Goal: Task Accomplishment & Management: Manage account settings

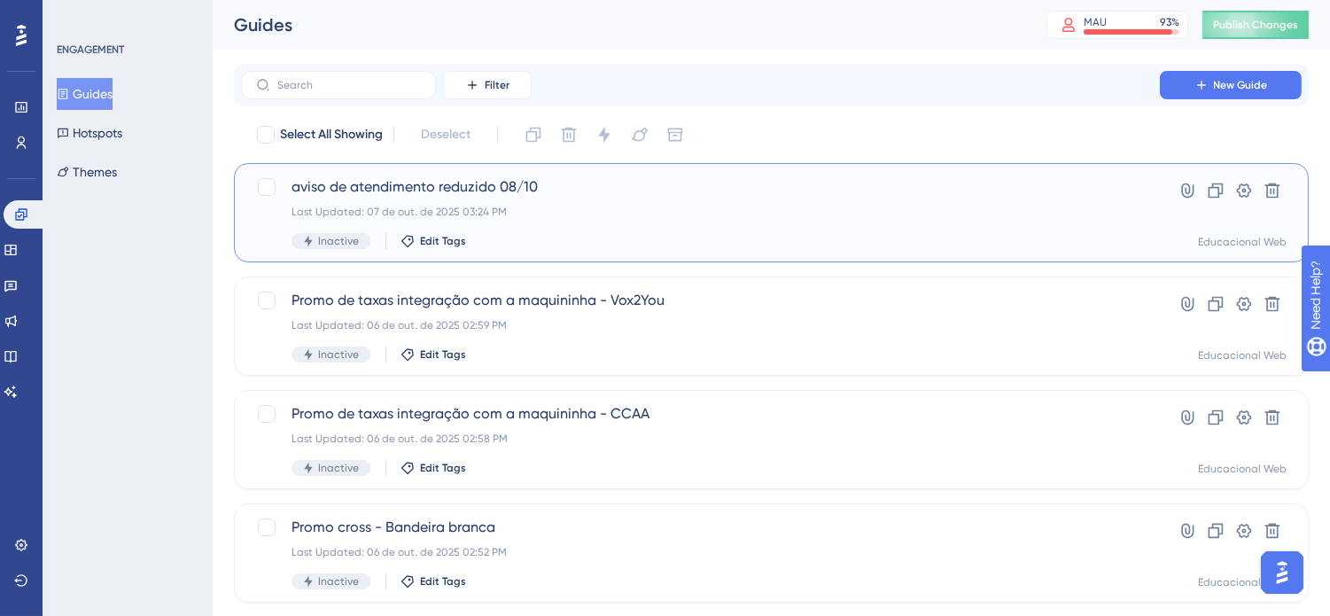
click at [676, 210] on div "Last Updated: 07 de out. de 2025 03:24 PM" at bounding box center [701, 212] width 818 height 14
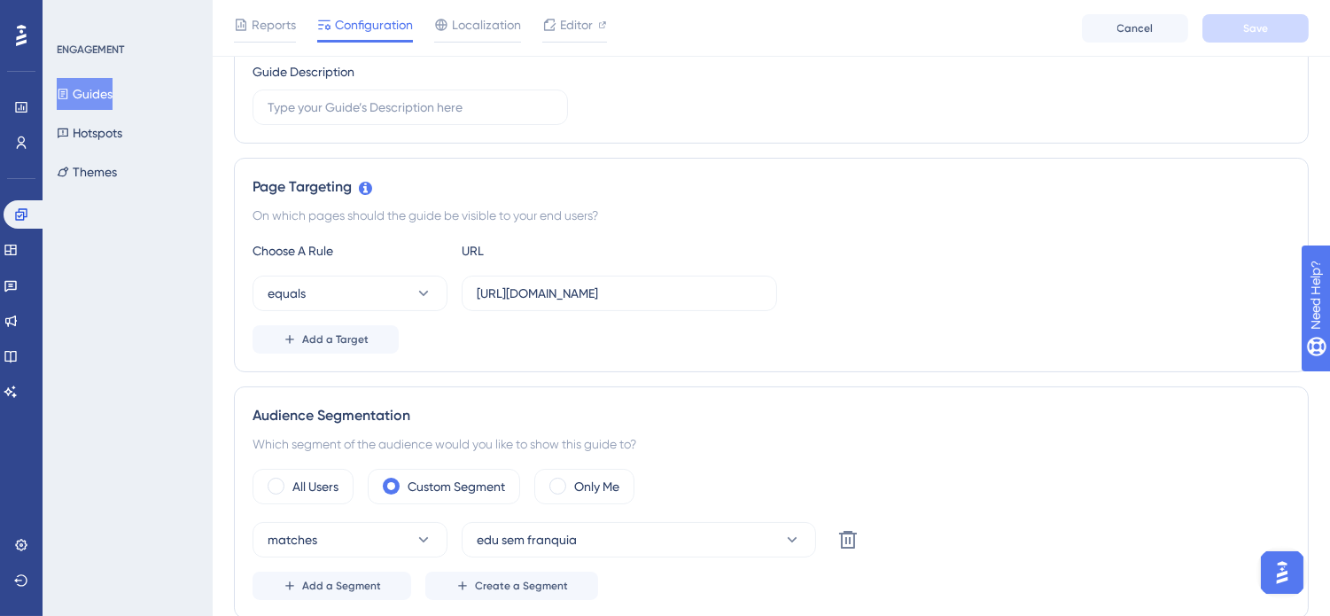
scroll to position [492, 0]
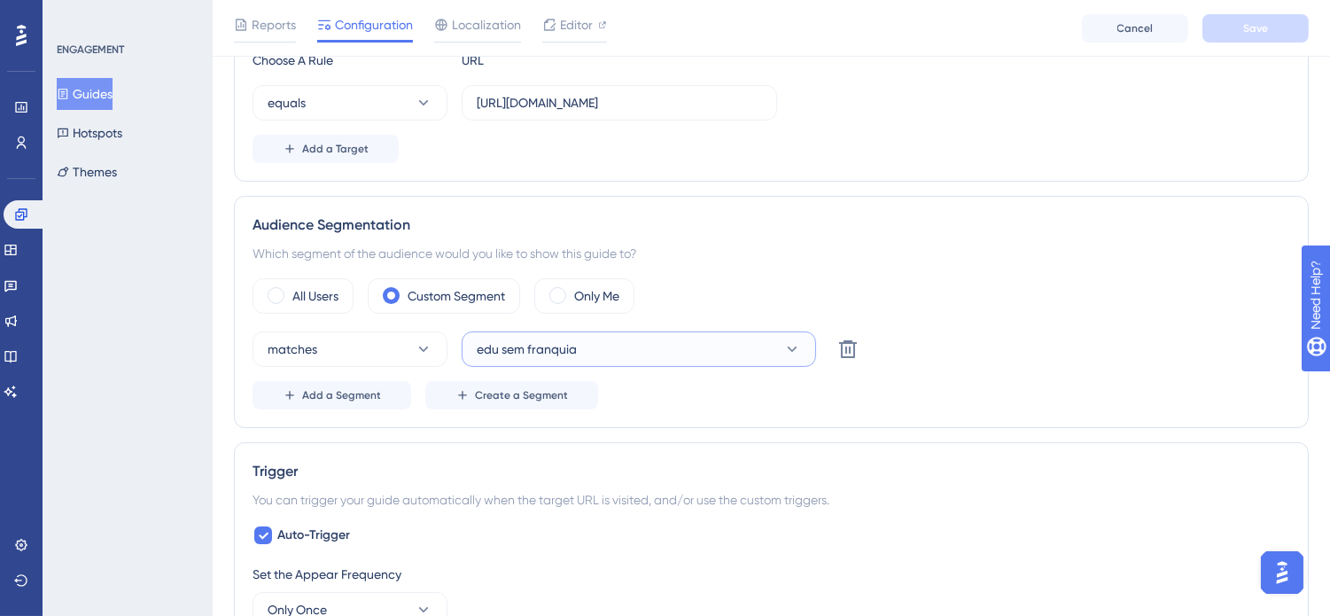
click at [782, 353] on button "edu sem franquia" at bounding box center [639, 348] width 354 height 35
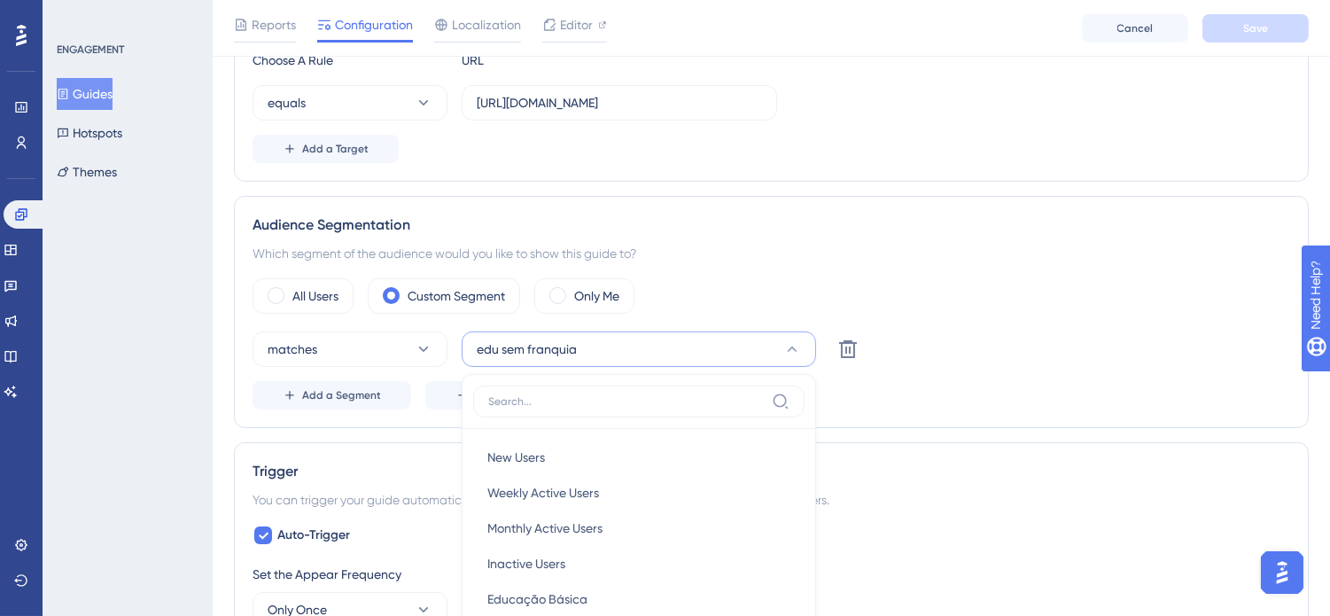
scroll to position [660, 0]
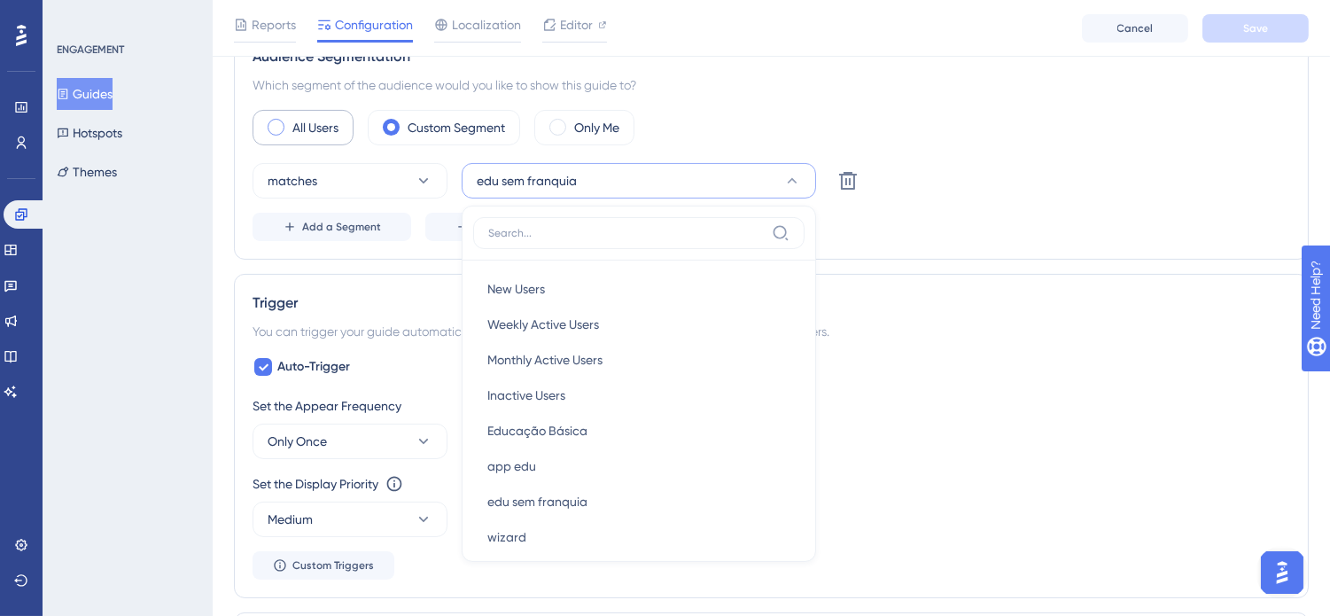
click at [299, 122] on label "All Users" at bounding box center [315, 127] width 46 height 21
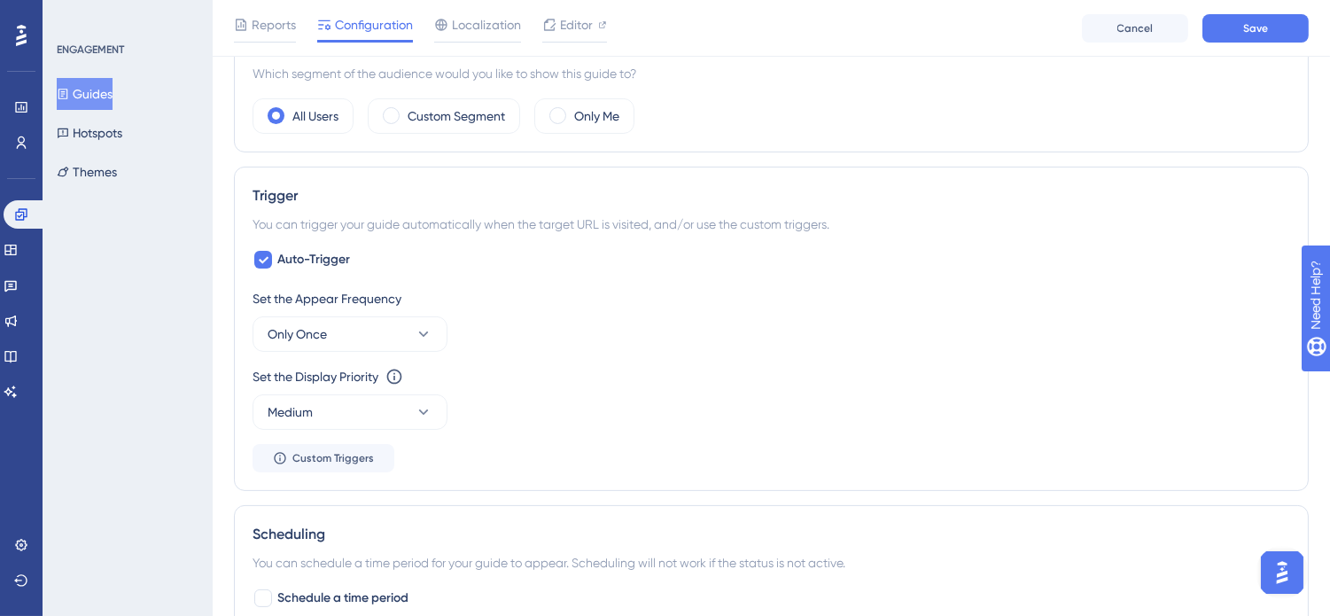
scroll to position [689, 0]
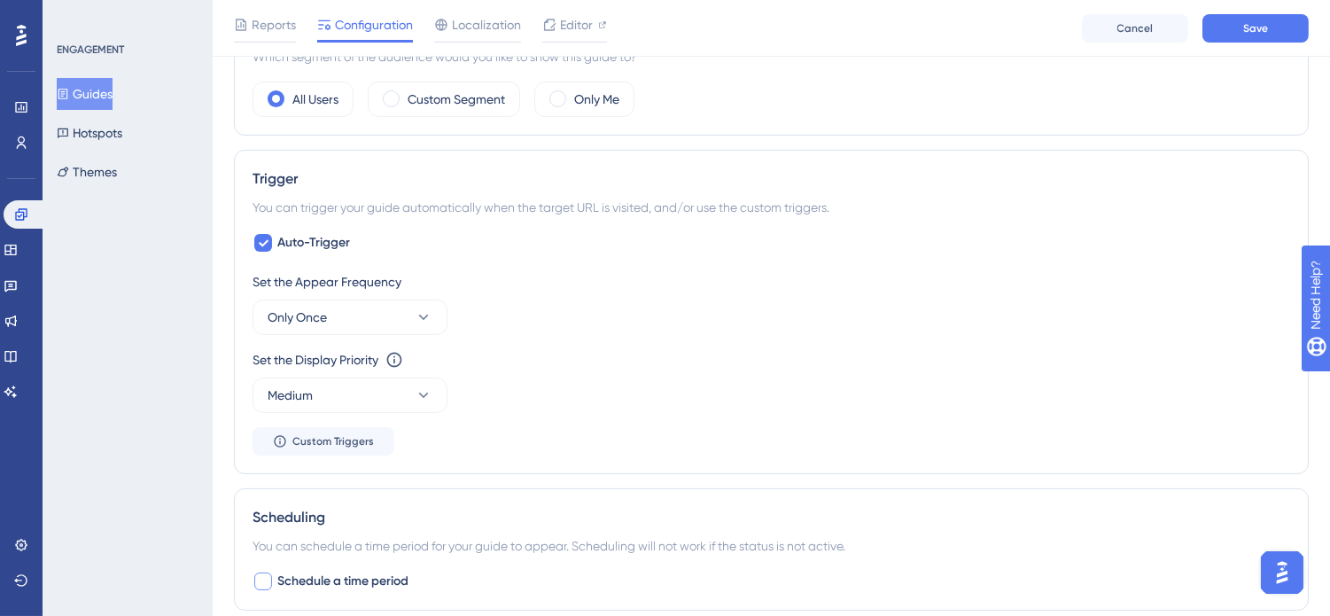
click at [395, 579] on span "Schedule a time period" at bounding box center [342, 581] width 131 height 21
checkbox input "true"
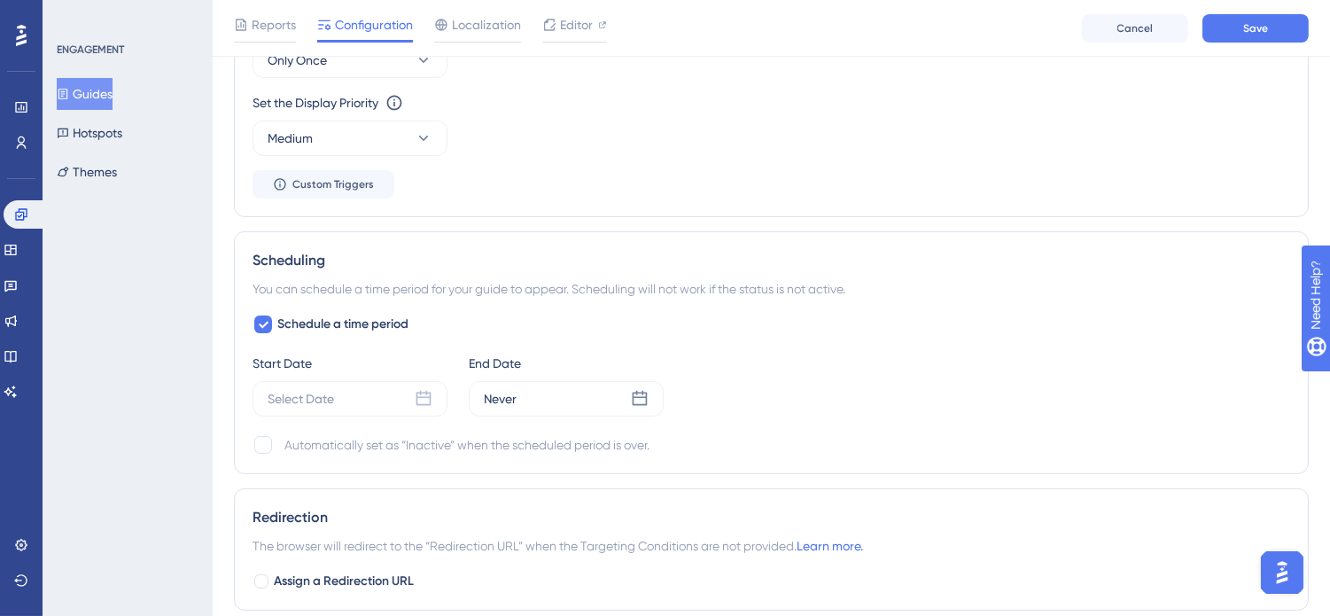
scroll to position [985, 0]
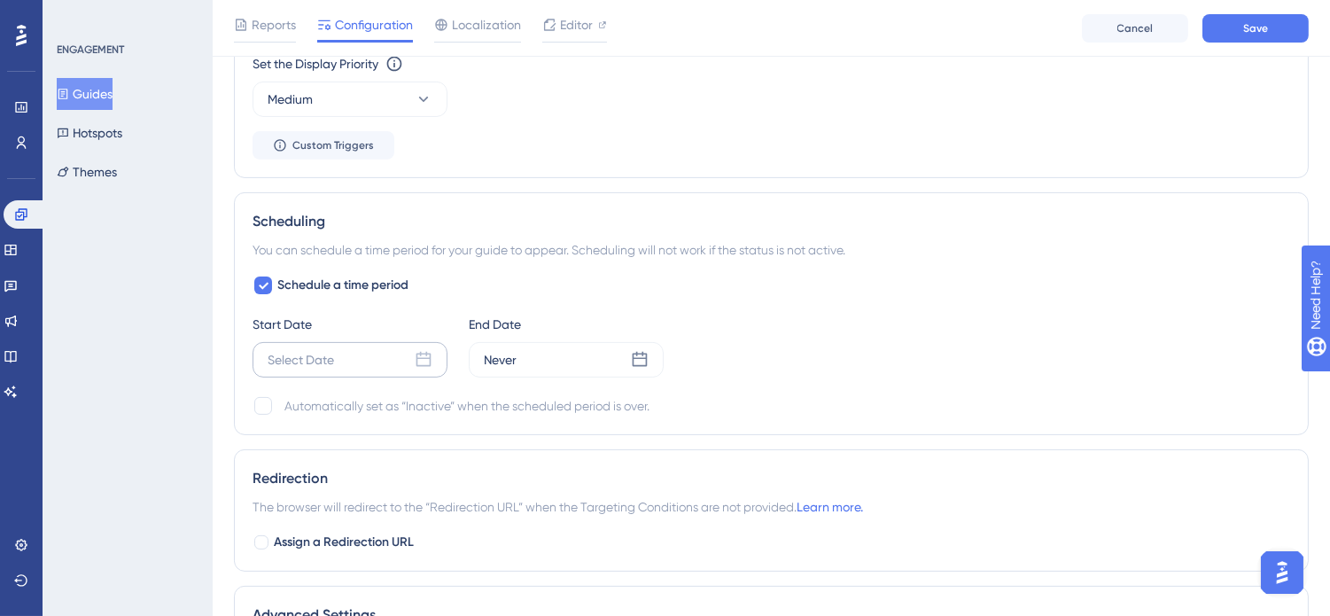
click at [381, 359] on div "Select Date" at bounding box center [350, 359] width 195 height 35
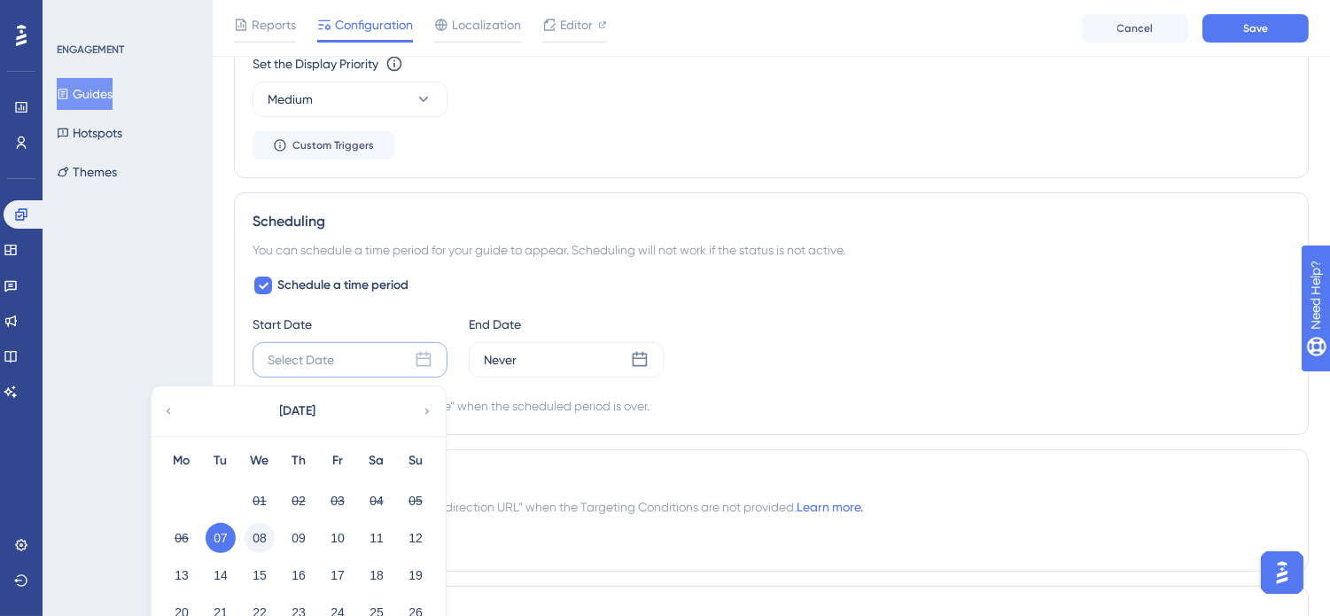
click at [261, 537] on button "08" at bounding box center [260, 538] width 30 height 30
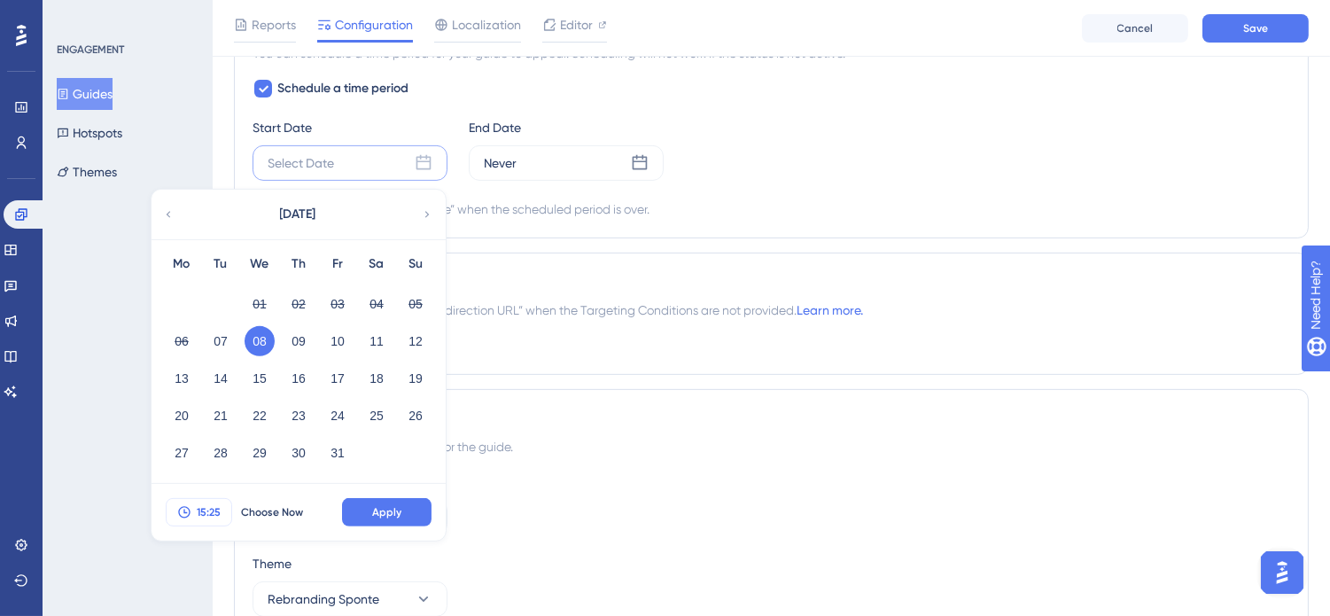
click at [214, 516] on span "15:25" at bounding box center [209, 512] width 24 height 14
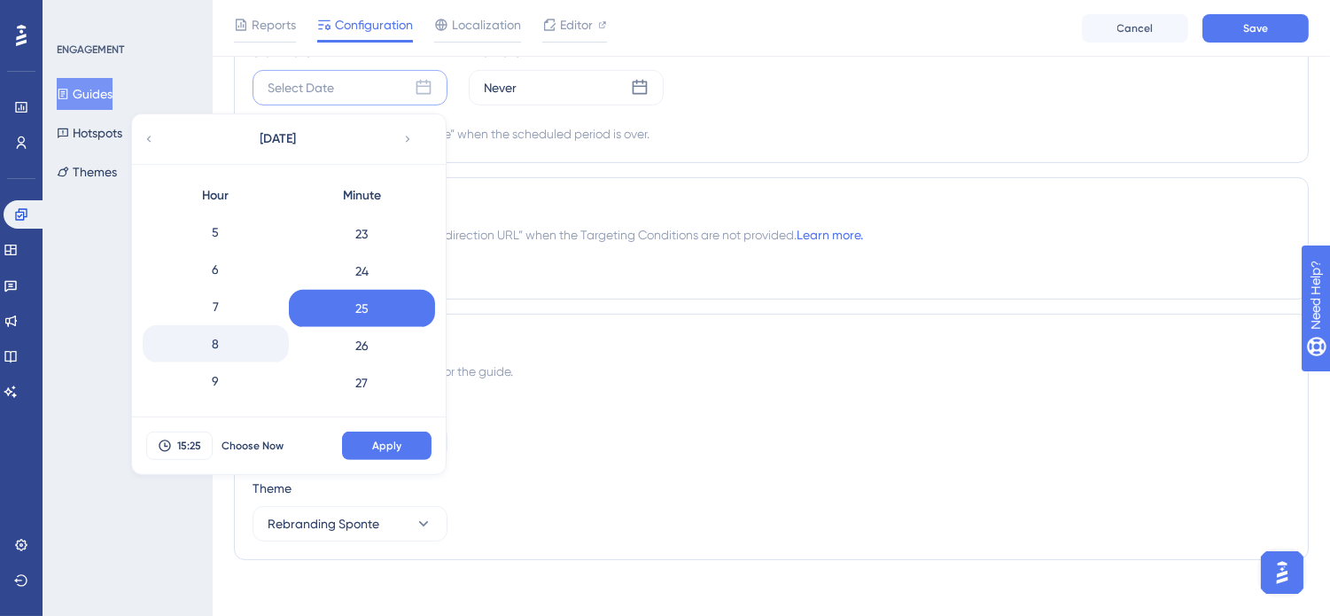
scroll to position [187, 0]
click at [224, 348] on div "8" at bounding box center [216, 342] width 146 height 37
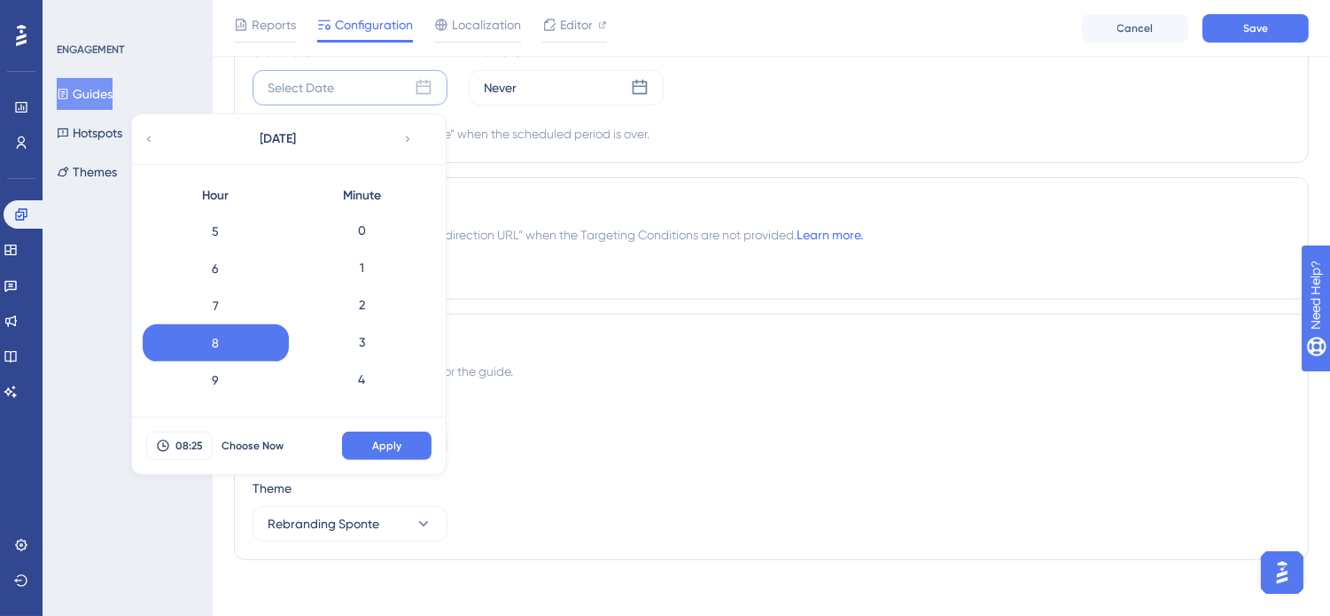
scroll to position [0, 0]
click at [391, 227] on div "0" at bounding box center [362, 232] width 146 height 37
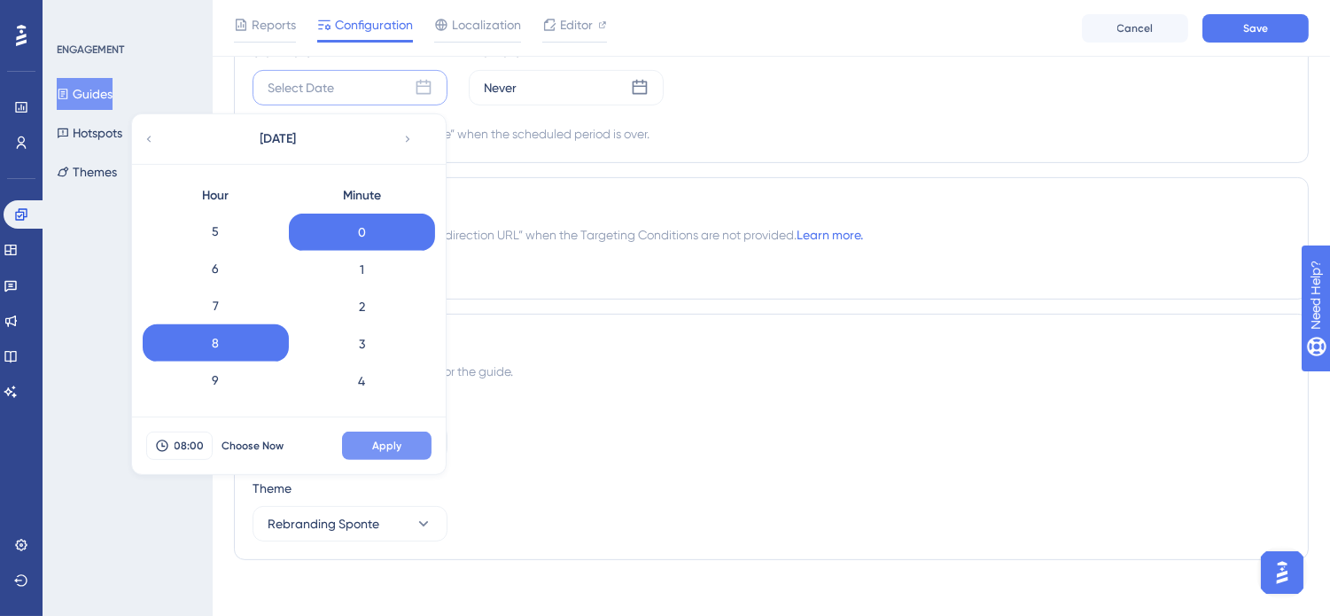
click at [405, 449] on button "Apply" at bounding box center [387, 446] width 90 height 28
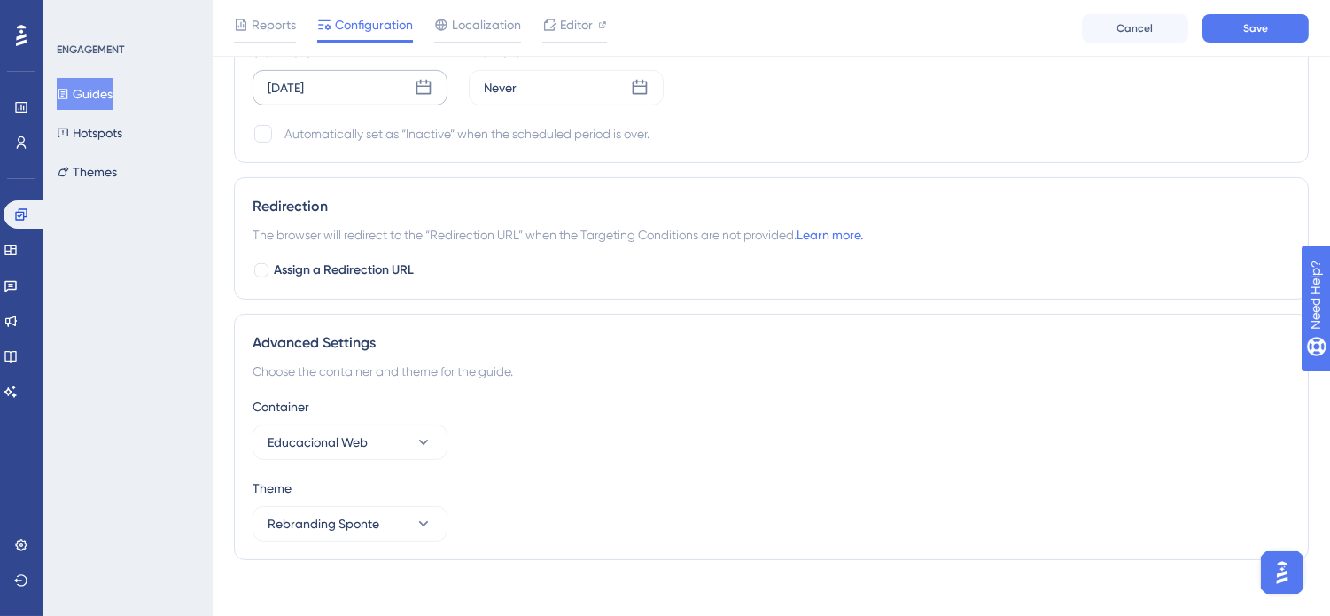
scroll to position [1158, 0]
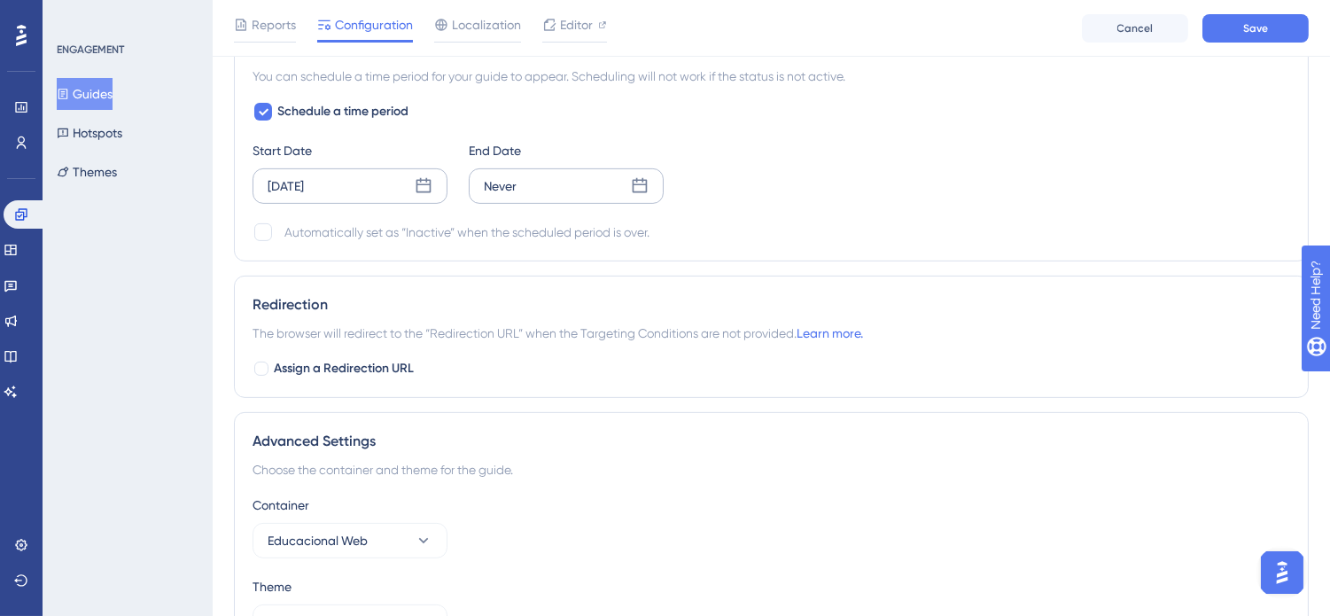
click at [572, 192] on div "Never" at bounding box center [566, 185] width 195 height 35
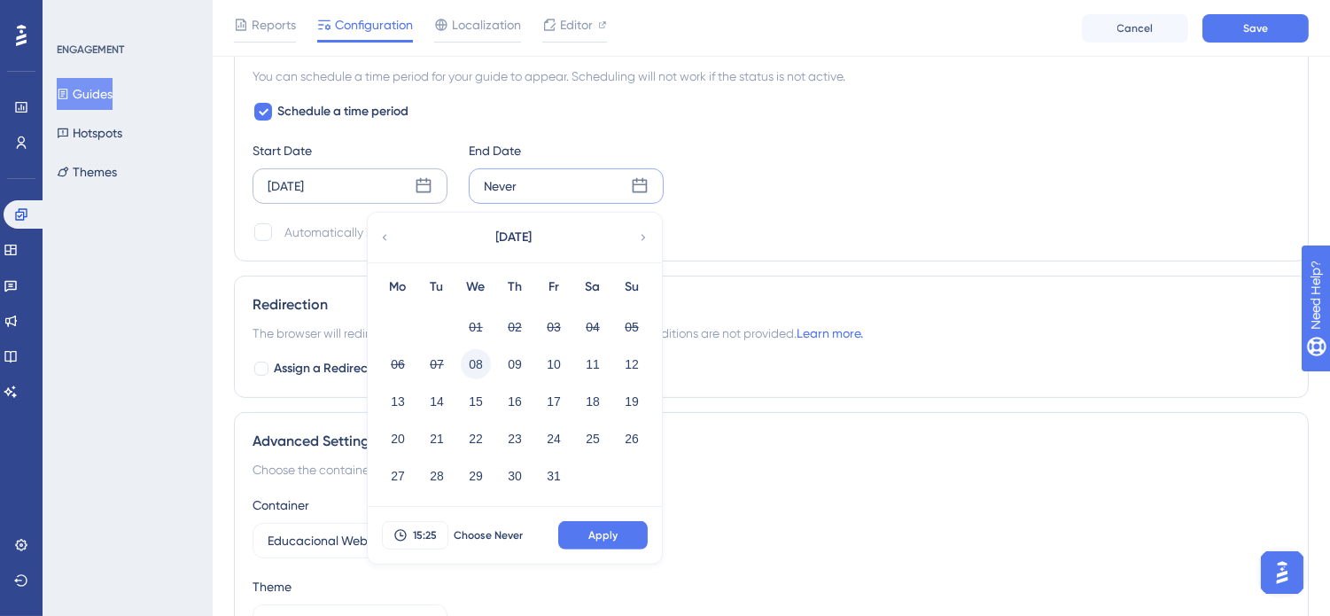
click at [482, 368] on button "08" at bounding box center [476, 364] width 30 height 30
click at [425, 528] on span "15:25" at bounding box center [425, 535] width 24 height 14
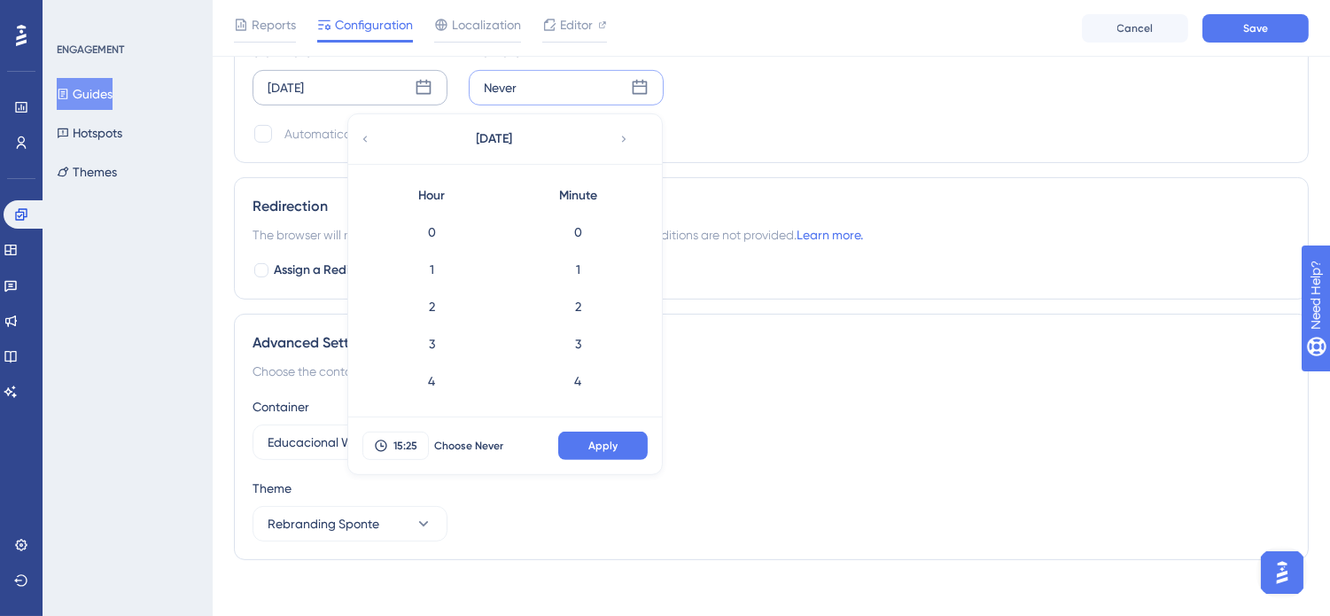
scroll to position [854, 0]
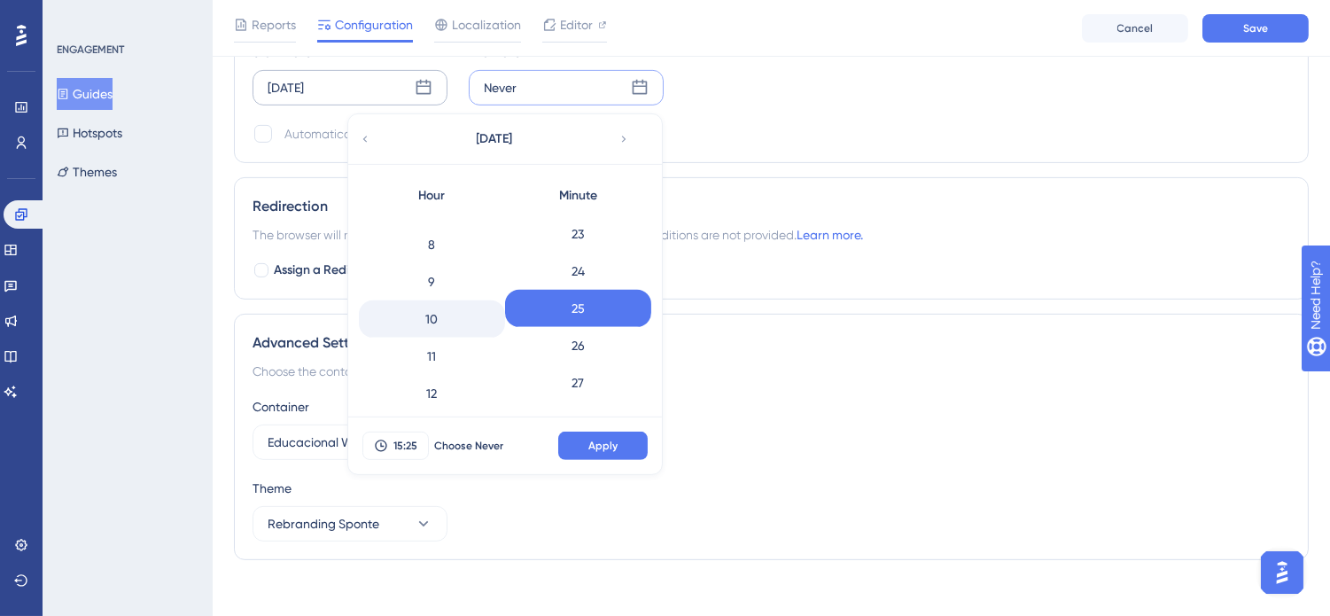
click at [448, 328] on div "10" at bounding box center [432, 318] width 146 height 37
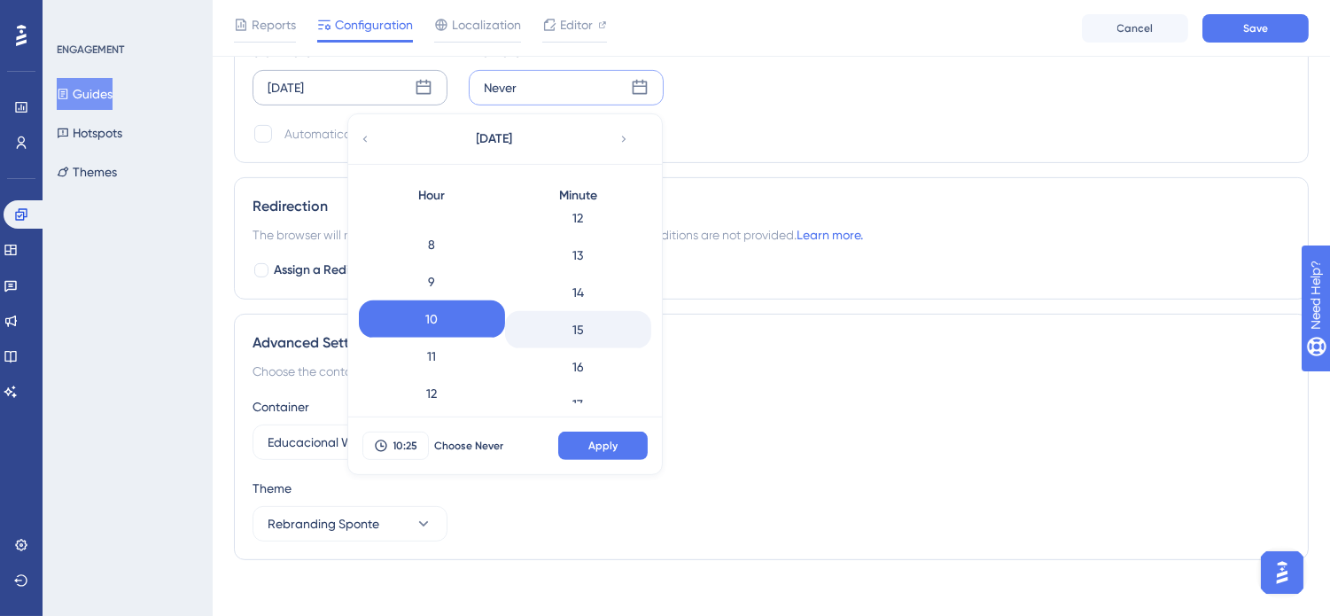
click at [582, 331] on div "15" at bounding box center [578, 329] width 146 height 37
click at [603, 452] on span "Apply" at bounding box center [602, 446] width 29 height 14
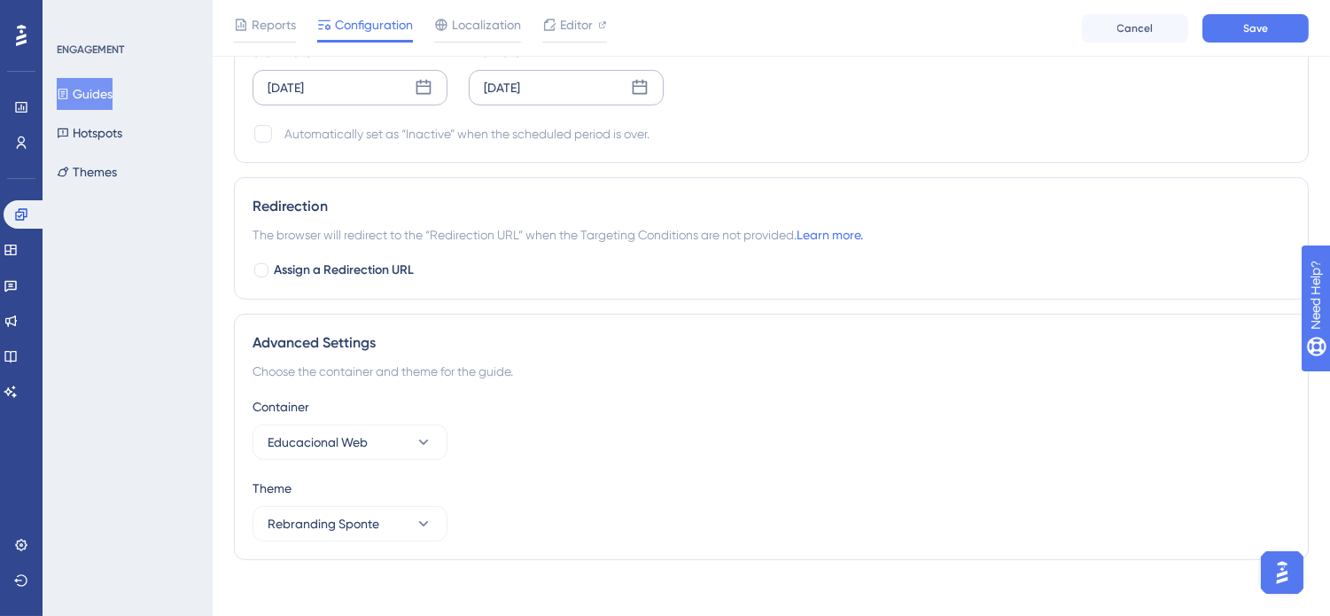
click at [812, 447] on div "Container Educacional Web" at bounding box center [772, 428] width 1038 height 64
click at [262, 128] on div at bounding box center [263, 134] width 18 height 18
checkbox input "true"
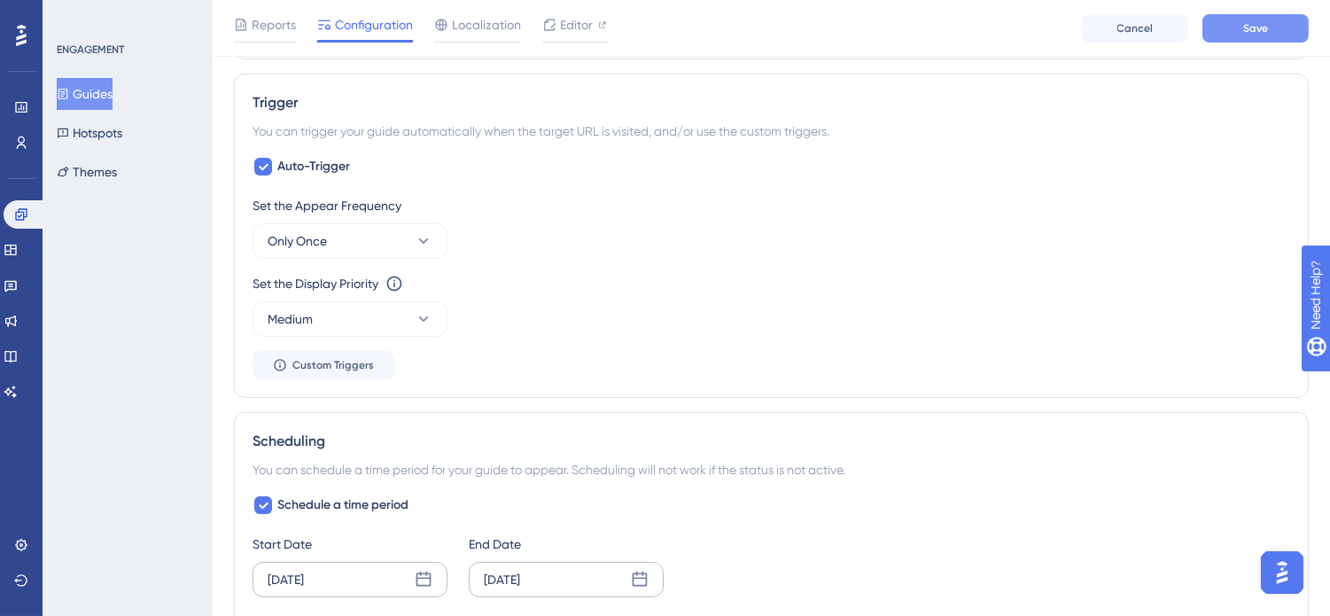
click at [1251, 30] on span "Save" at bounding box center [1255, 28] width 25 height 14
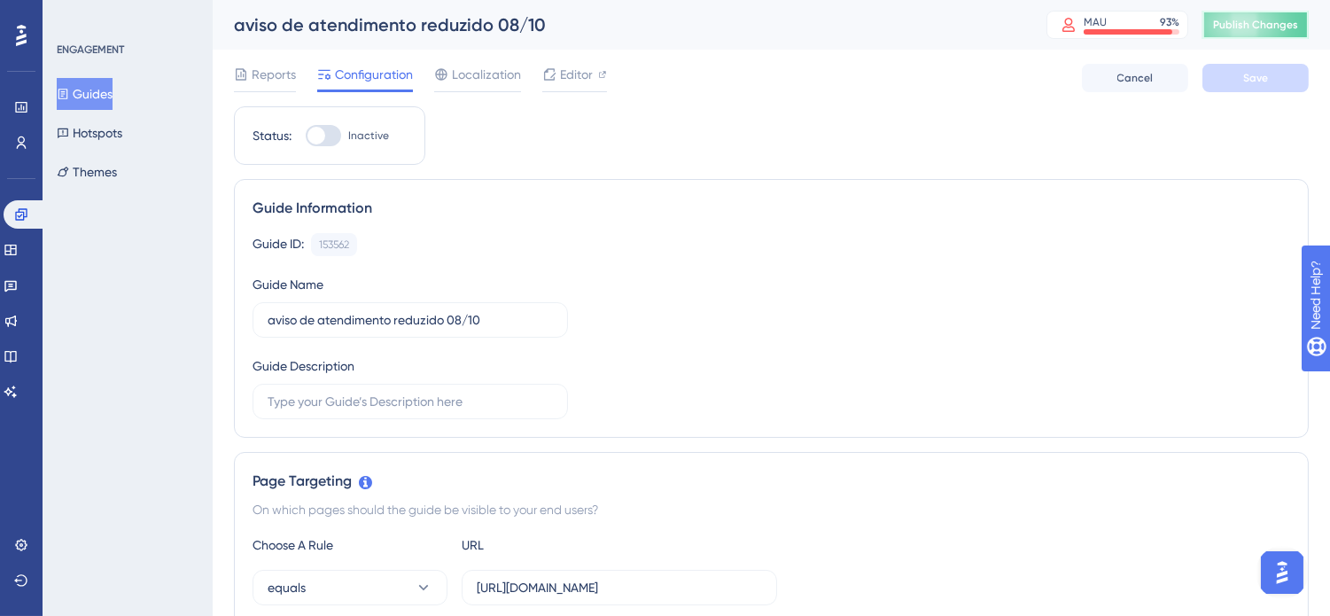
click at [1285, 27] on span "Publish Changes" at bounding box center [1255, 25] width 85 height 14
click at [113, 95] on button "Guides" at bounding box center [85, 94] width 56 height 32
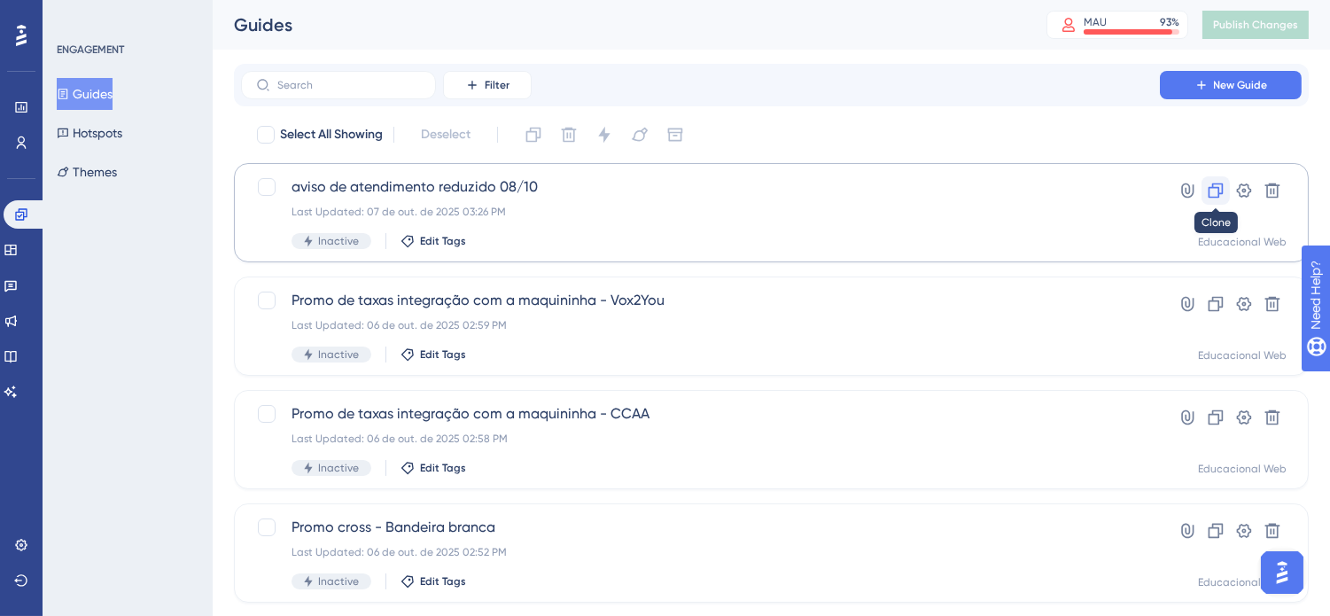
click at [1221, 195] on icon at bounding box center [1216, 191] width 18 height 18
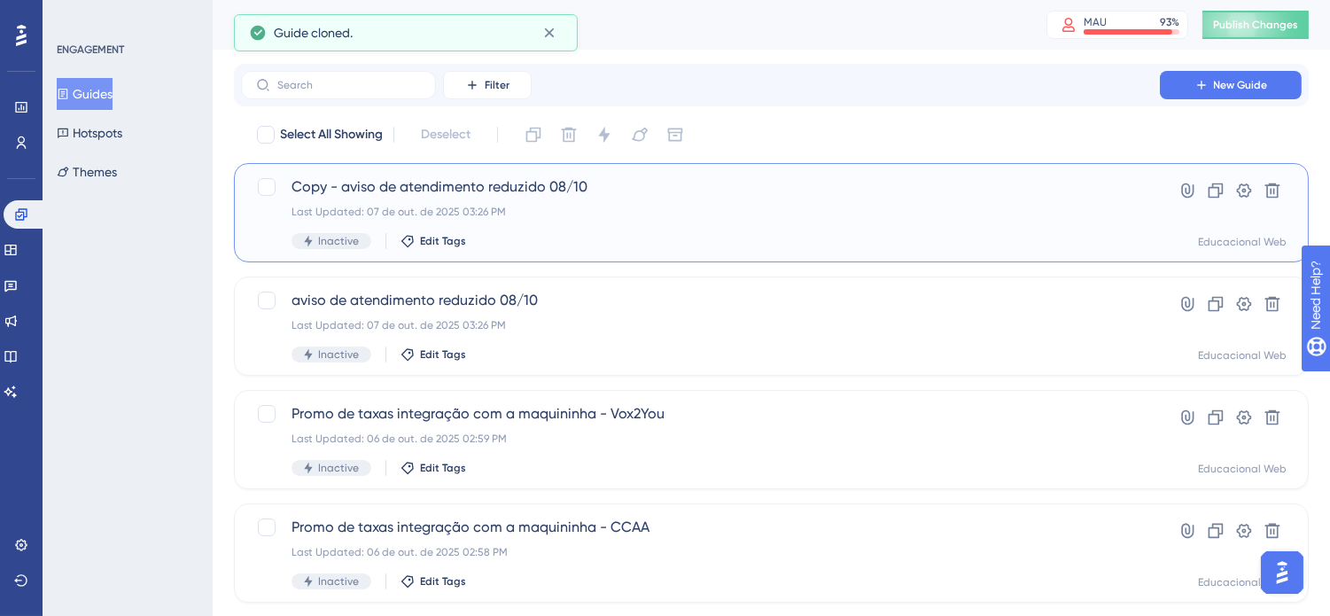
click at [625, 200] on div "Copy - aviso de atendimento reduzido 08/10 Last Updated: 07 de out. de 2025 03:…" at bounding box center [701, 212] width 818 height 73
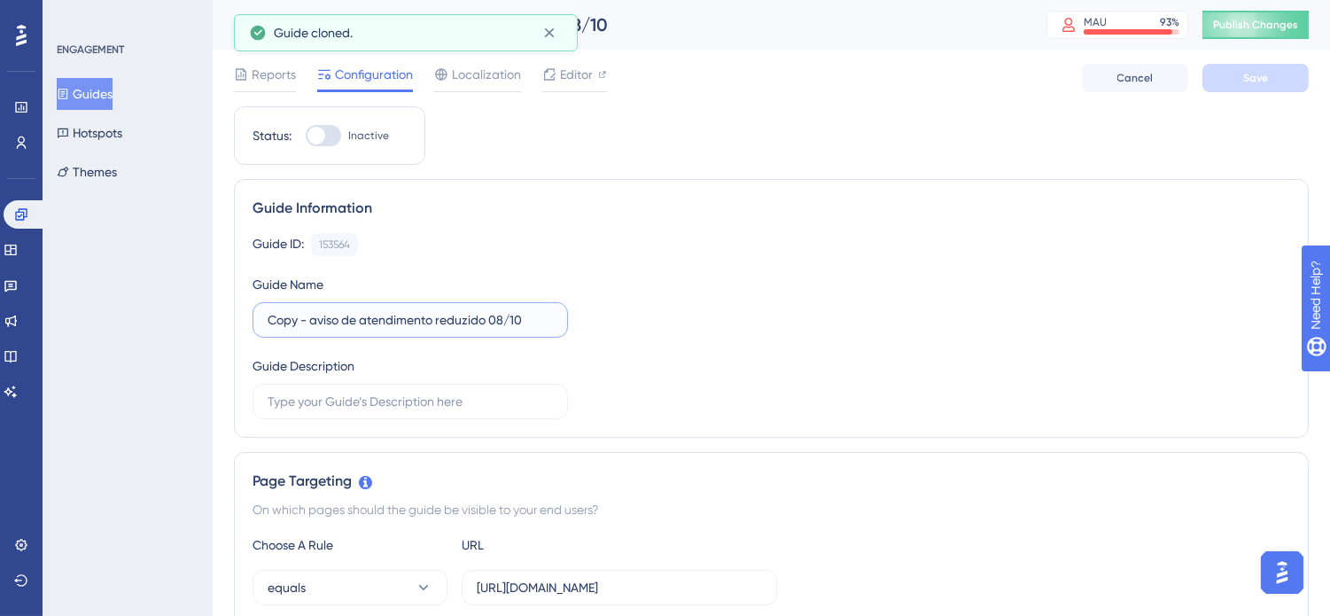
drag, startPoint x: 301, startPoint y: 323, endPoint x: 240, endPoint y: 323, distance: 61.1
click at [240, 323] on div "Guide Information Guide ID: 153564 Copy Guide Name Copy - aviso de atendimento …" at bounding box center [771, 308] width 1075 height 259
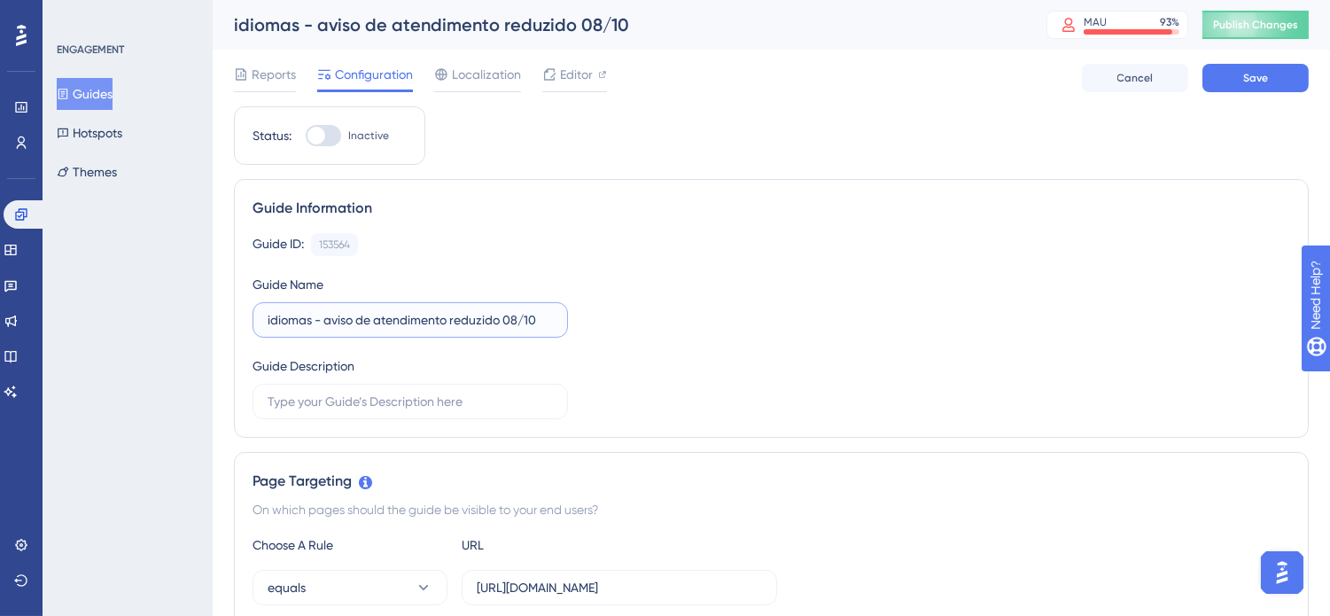
type input "idiomas - aviso de atendimento reduzido 08/10"
click at [716, 315] on div "Guide ID: 153564 Copy Guide Name idiomas - aviso de atendimento reduzido 08/10 …" at bounding box center [772, 326] width 1038 height 186
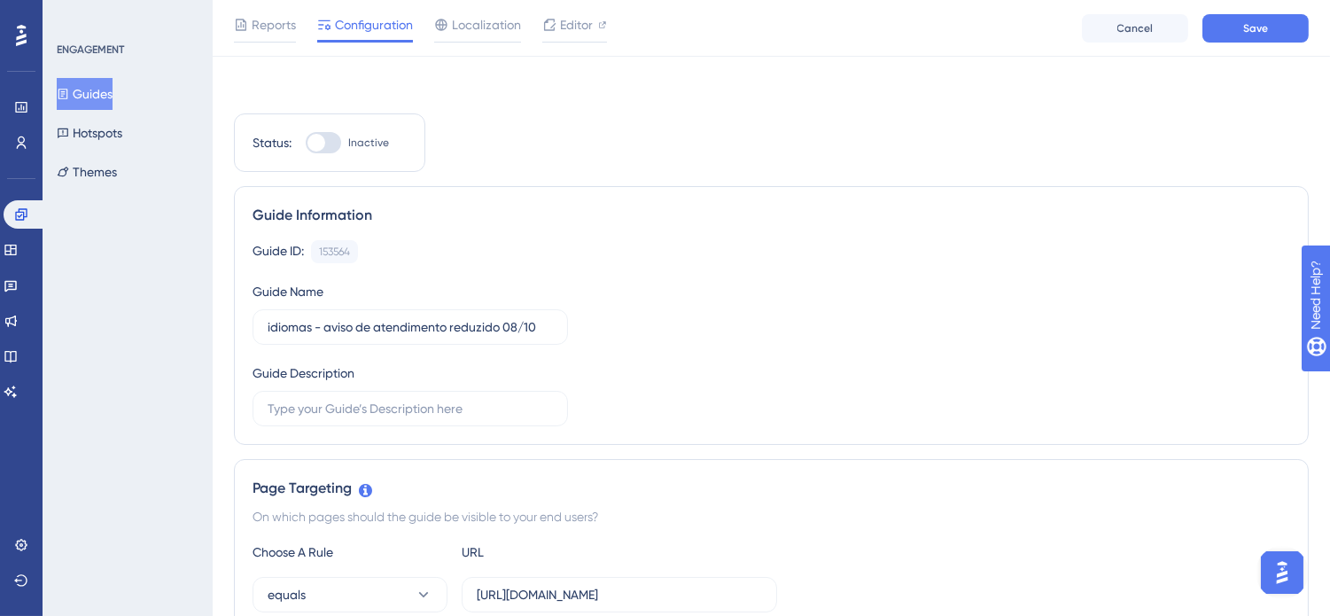
scroll to position [197, 0]
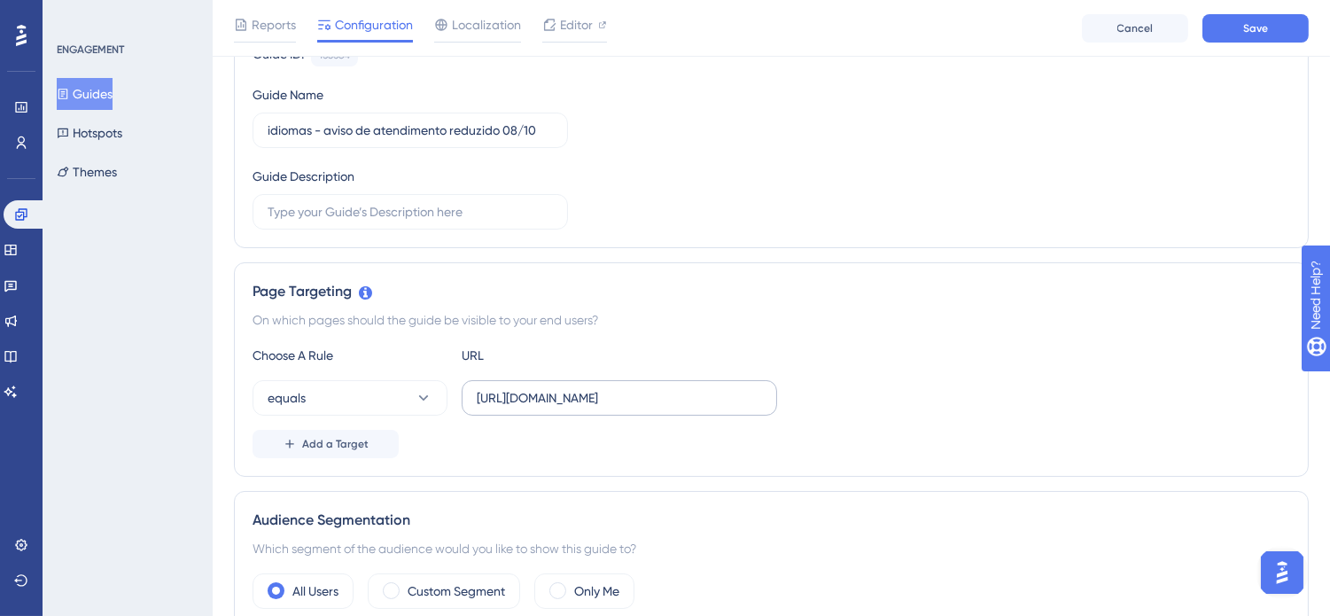
click at [583, 382] on label "[URL][DOMAIN_NAME]" at bounding box center [619, 397] width 315 height 35
click at [583, 388] on input "[URL][DOMAIN_NAME]" at bounding box center [619, 397] width 285 height 19
click at [583, 382] on label "[URL][DOMAIN_NAME]" at bounding box center [619, 397] width 315 height 35
click at [583, 388] on input "[URL][DOMAIN_NAME]" at bounding box center [619, 397] width 285 height 19
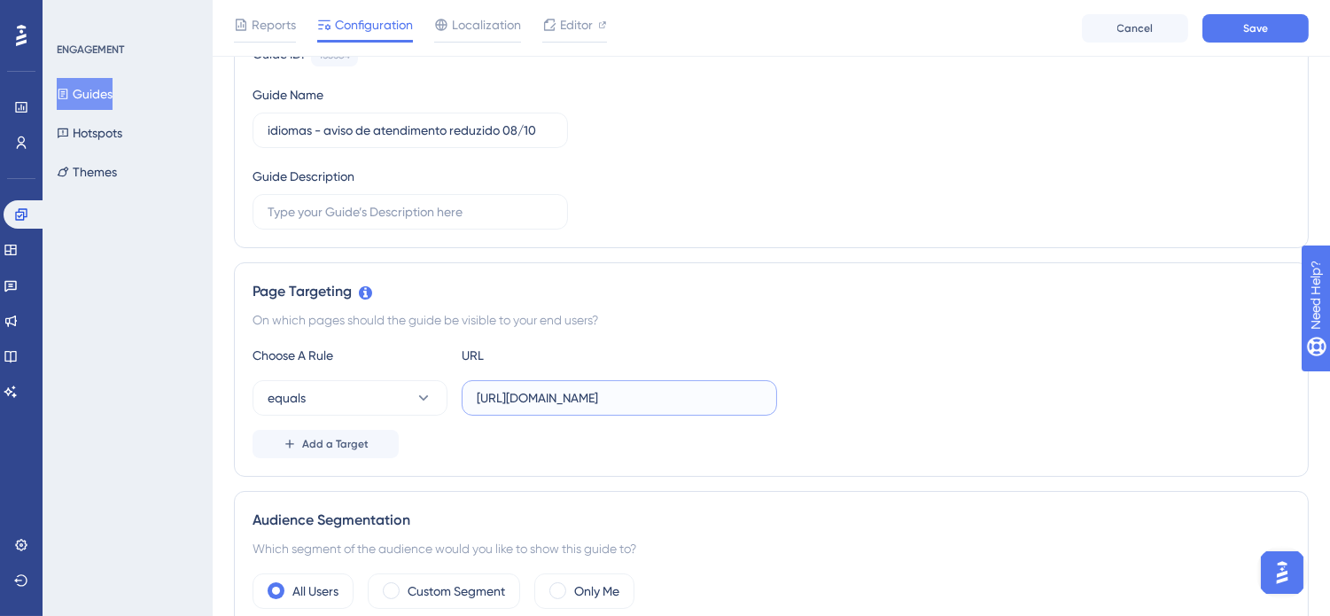
scroll to position [0, 6]
click at [583, 395] on input "[URL][DOMAIN_NAME]" at bounding box center [619, 397] width 285 height 19
paste input "[DOMAIN_NAME]"
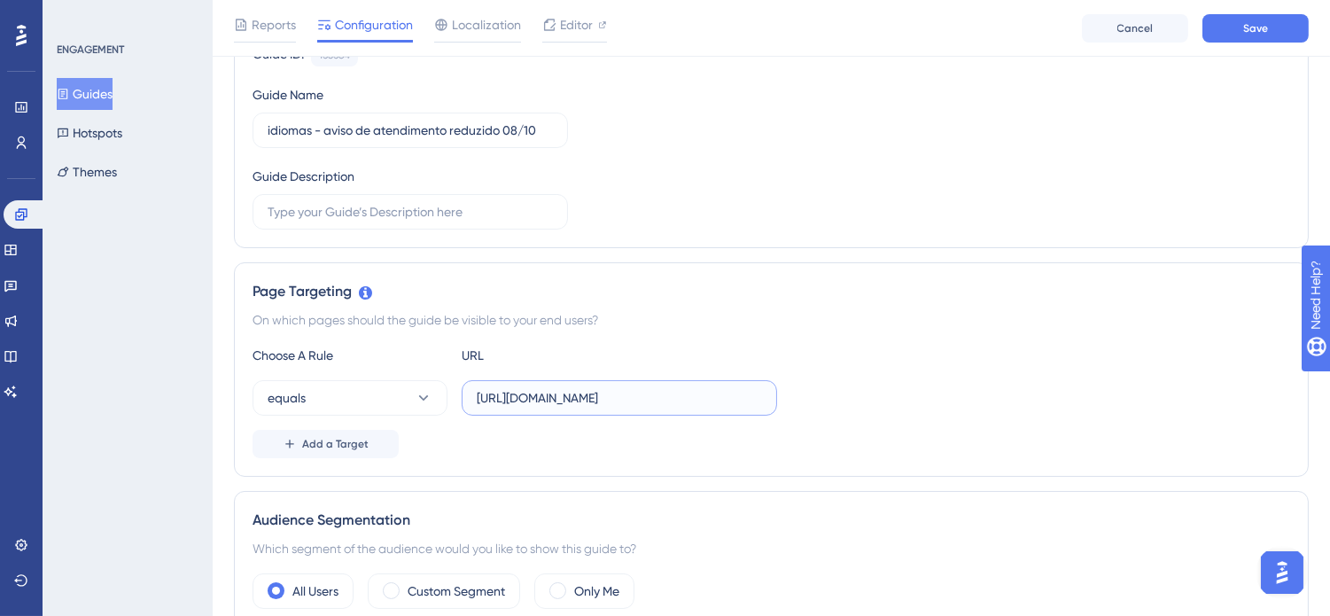
scroll to position [0, 0]
type input "[URL][DOMAIN_NAME]"
click at [935, 418] on div "Choose A Rule URL equals [URL][DOMAIN_NAME] Add a Target" at bounding box center [772, 401] width 1038 height 113
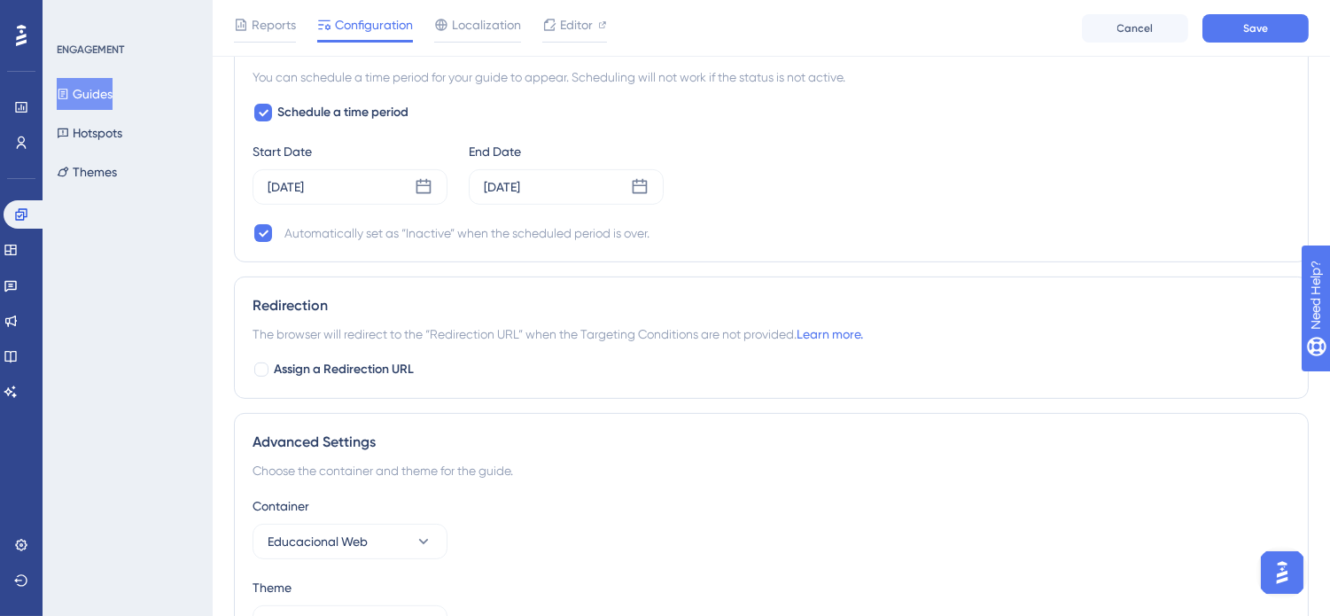
scroll to position [1272, 0]
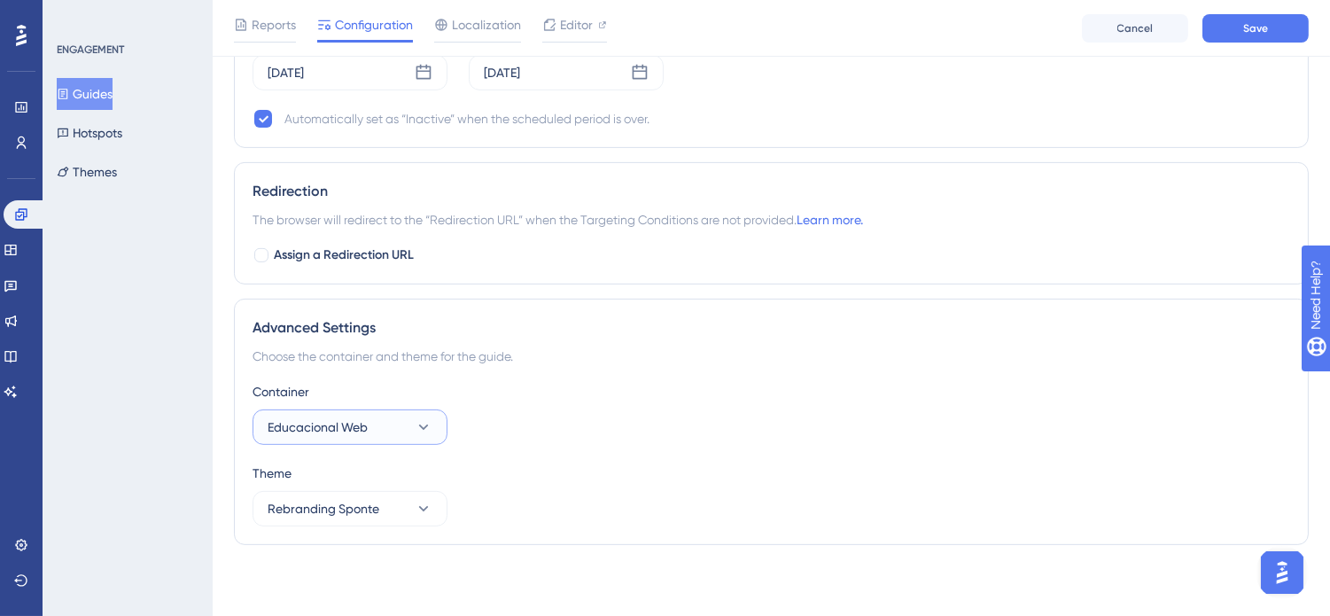
click at [376, 429] on button "Educacional Web" at bounding box center [350, 426] width 195 height 35
click at [343, 476] on span "SponteWeb" at bounding box center [311, 481] width 67 height 21
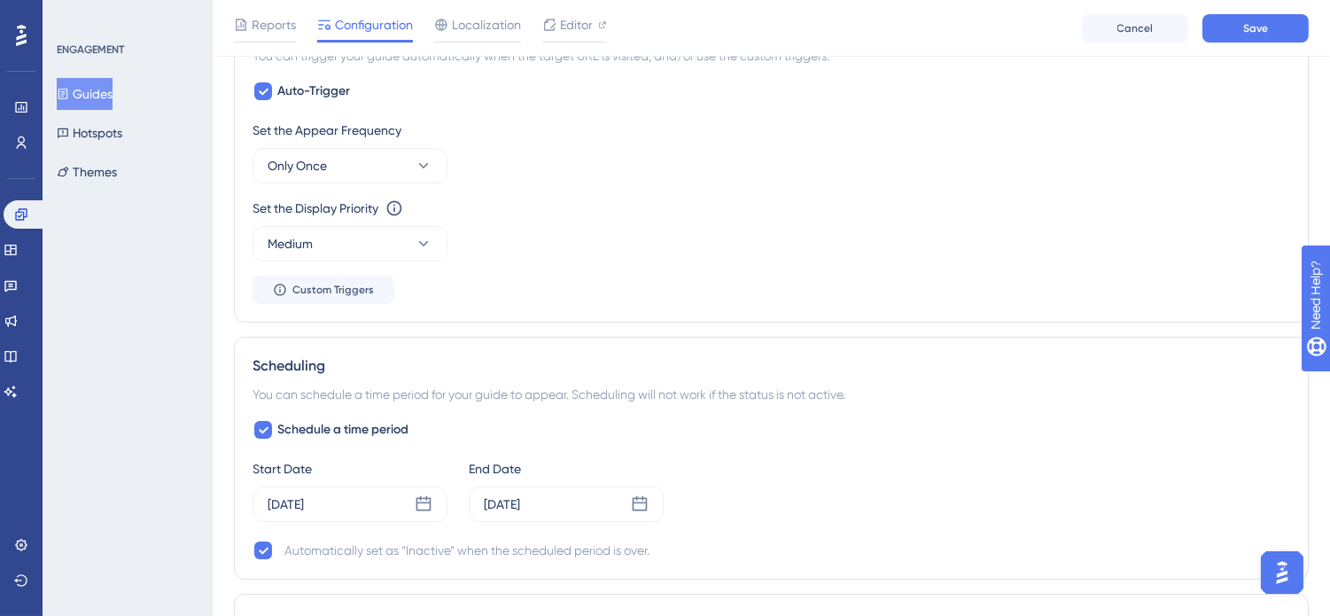
scroll to position [0, 0]
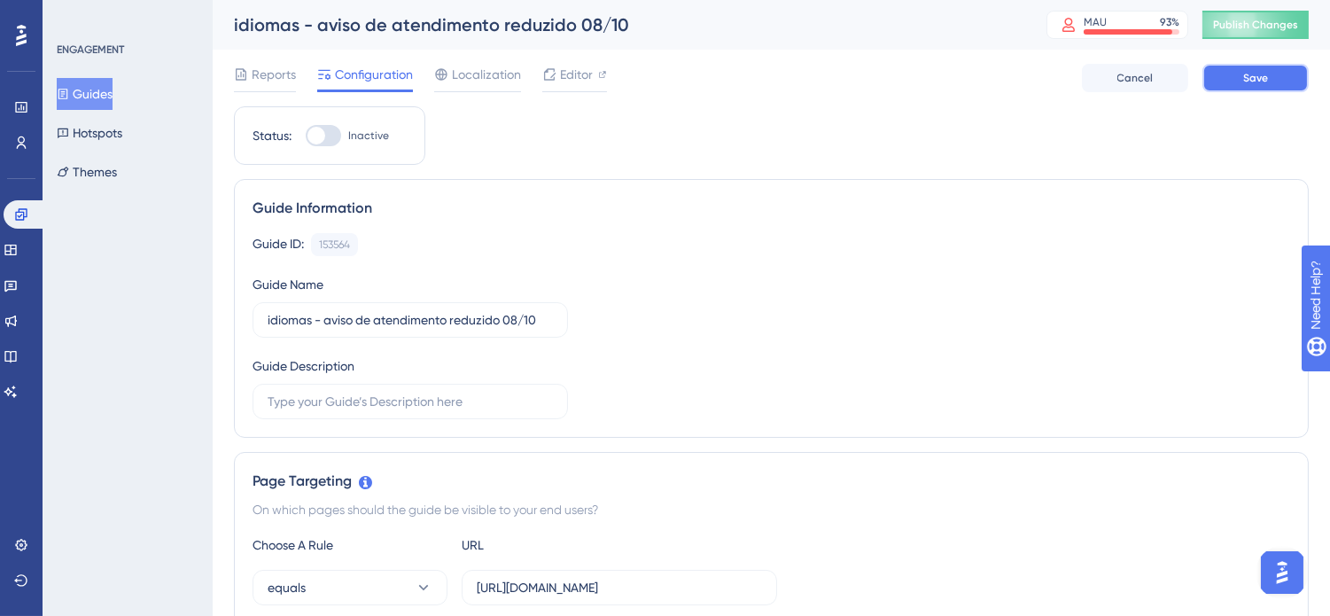
click at [1232, 83] on button "Save" at bounding box center [1256, 78] width 106 height 28
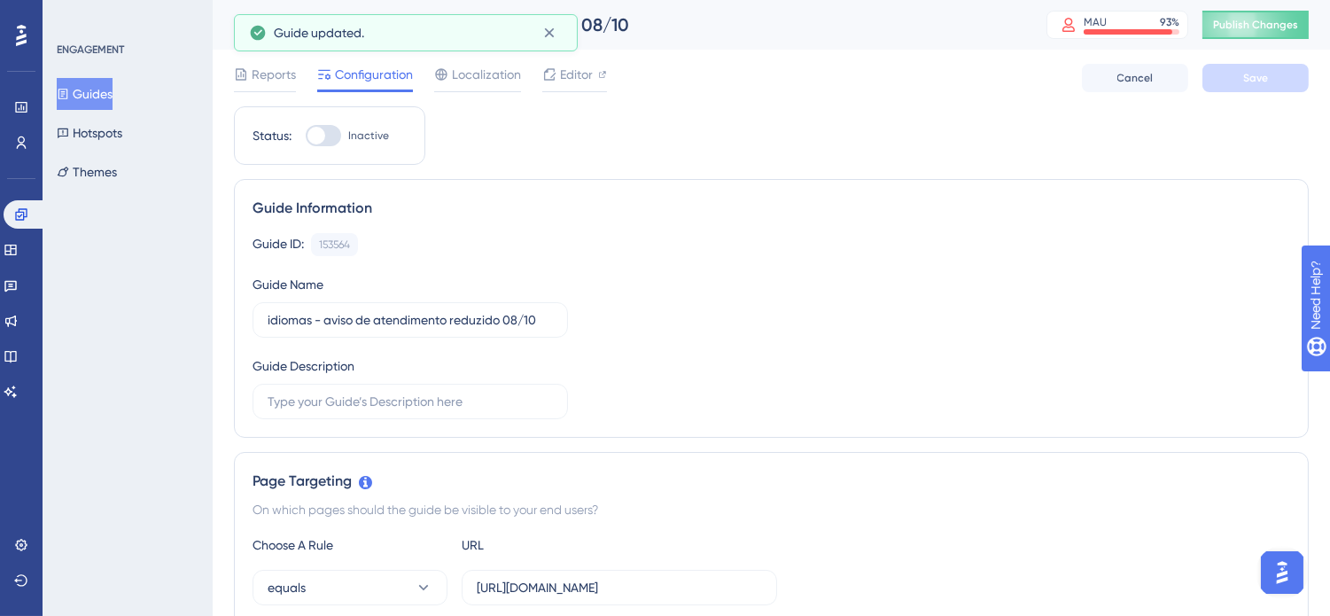
click at [1287, 20] on span "Publish Changes" at bounding box center [1255, 25] width 85 height 14
click at [113, 90] on button "Guides" at bounding box center [85, 94] width 56 height 32
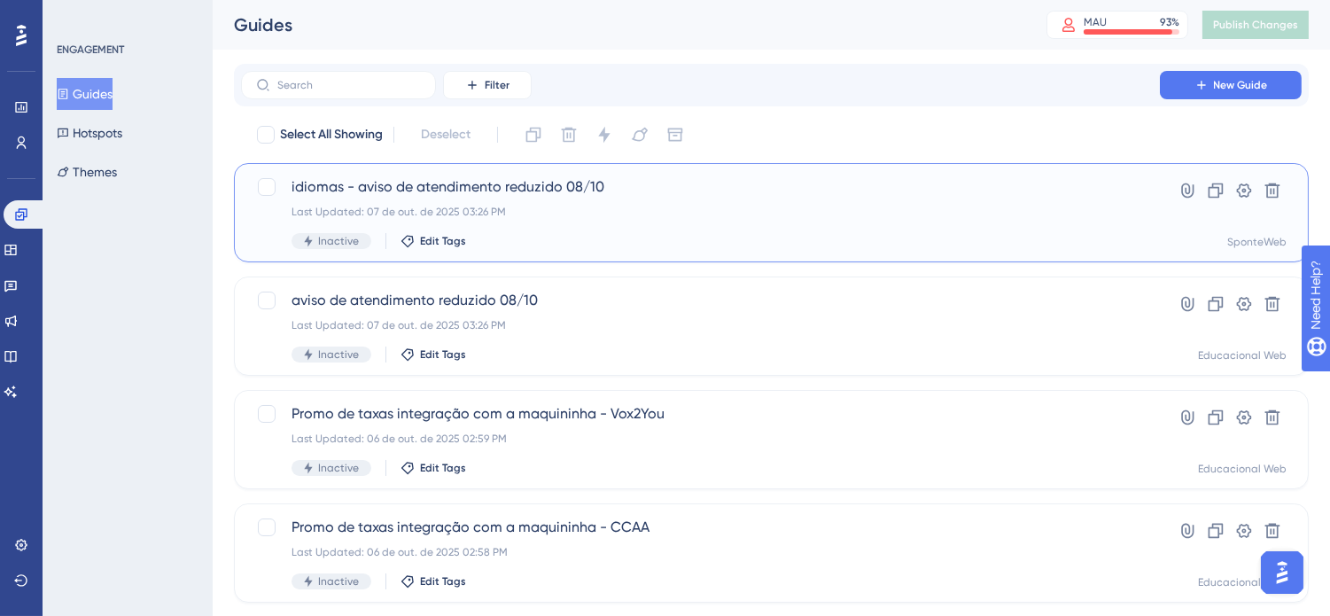
click at [803, 211] on div "Last Updated: 07 de out. de 2025 03:26 PM" at bounding box center [701, 212] width 818 height 14
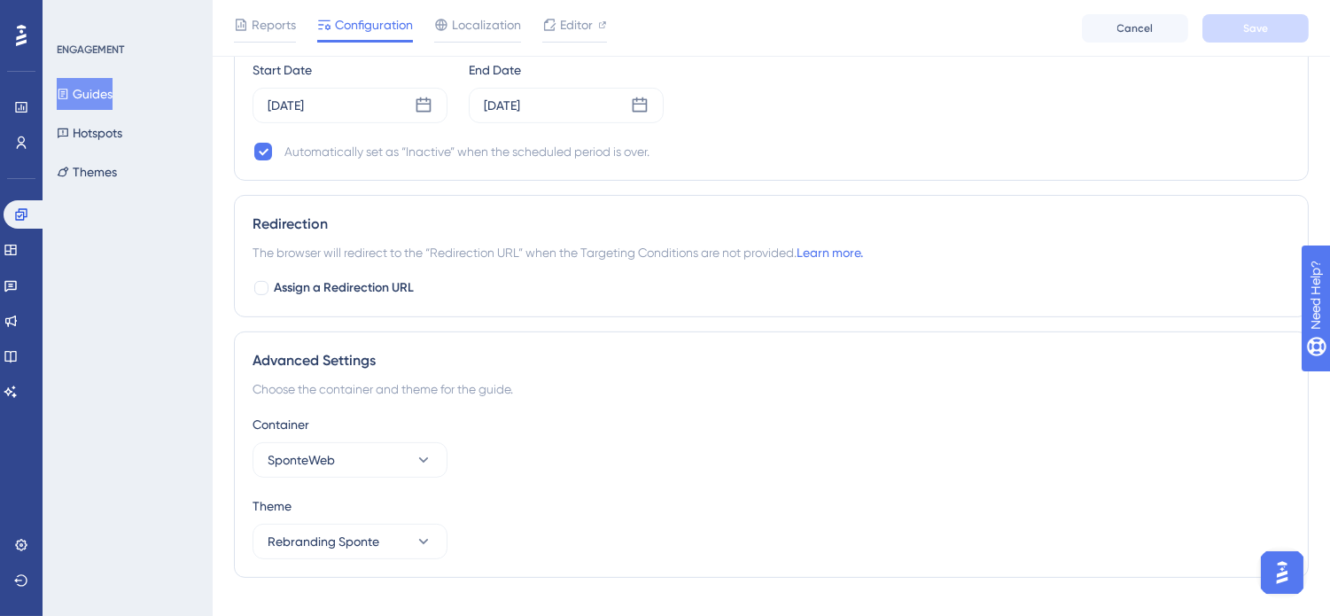
scroll to position [1272, 0]
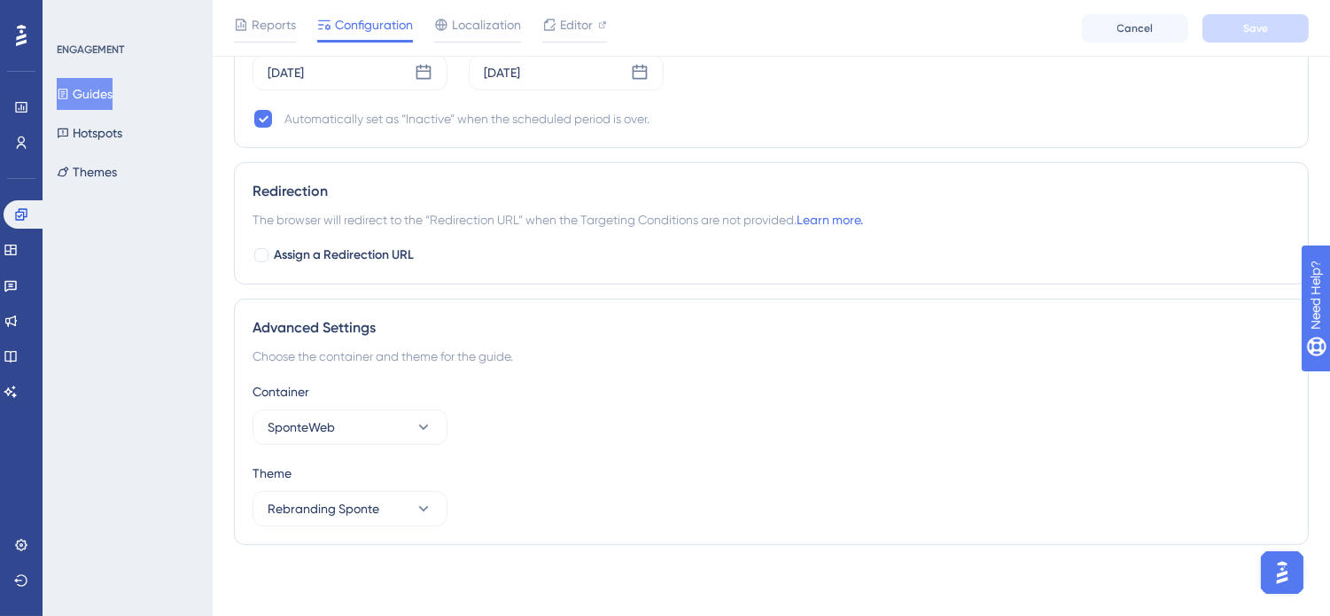
click at [112, 96] on button "Guides" at bounding box center [85, 94] width 56 height 32
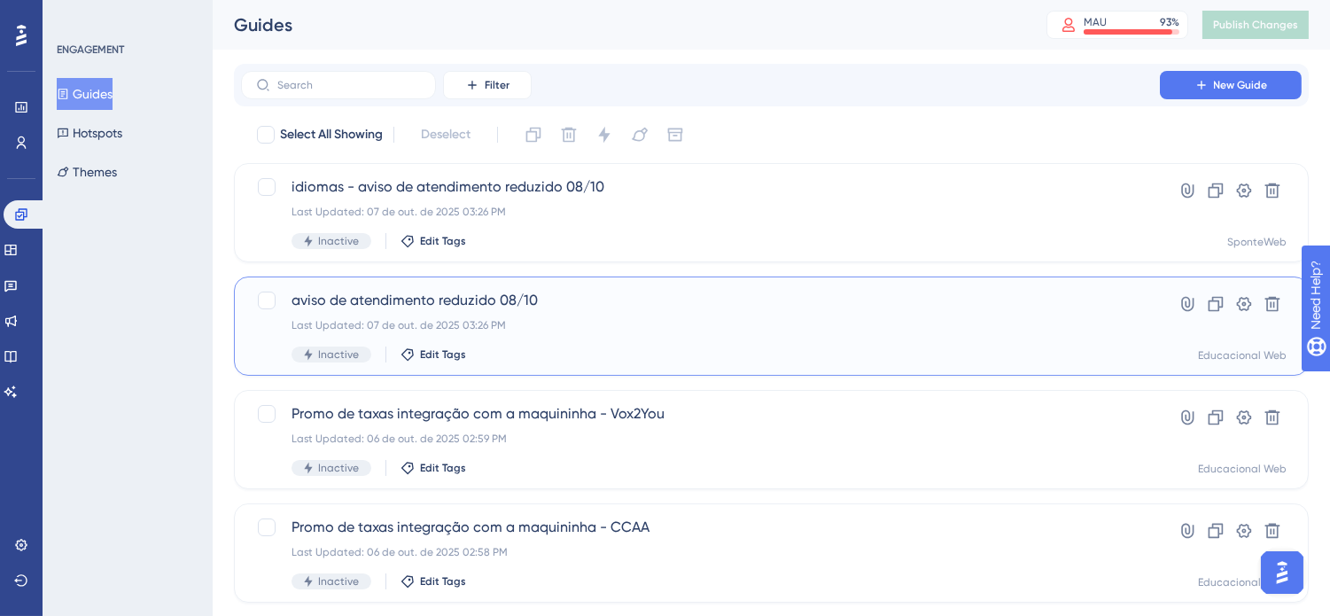
click at [581, 304] on span "aviso de atendimento reduzido 08/10" at bounding box center [701, 300] width 818 height 21
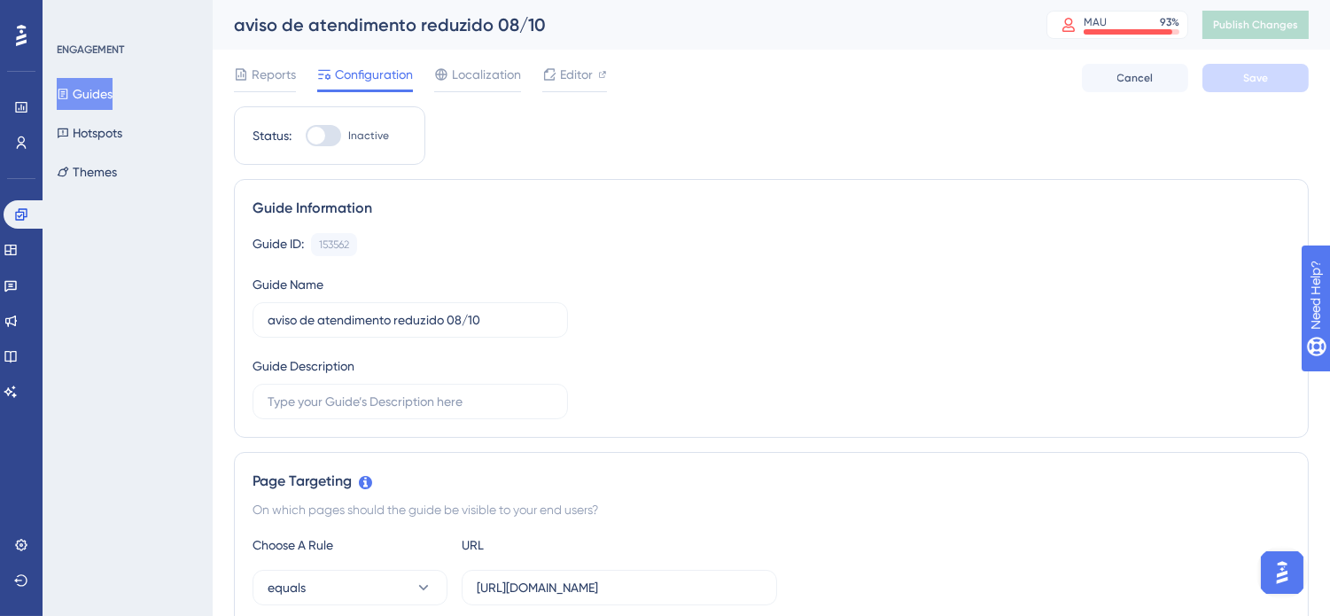
click at [101, 92] on button "Guides" at bounding box center [85, 94] width 56 height 32
